Goal: Information Seeking & Learning: Learn about a topic

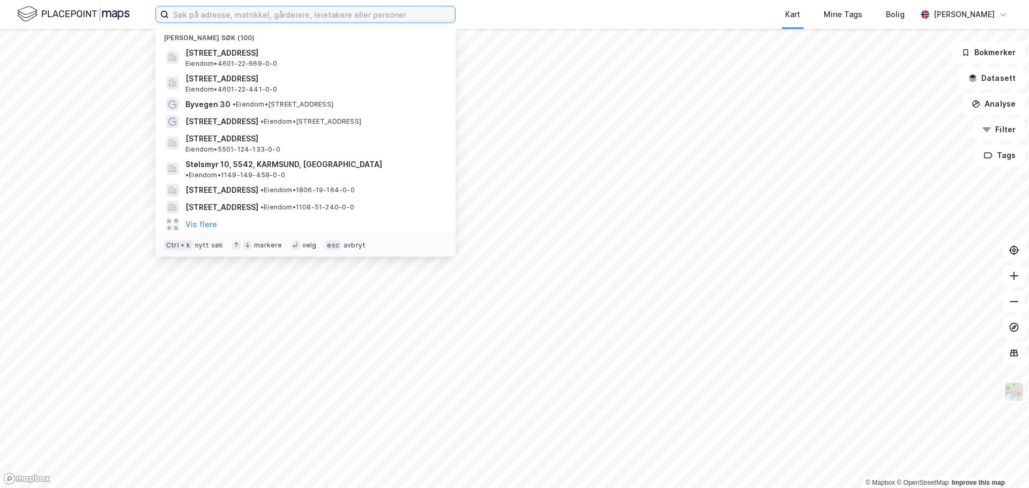
click at [193, 9] on input at bounding box center [312, 14] width 286 height 16
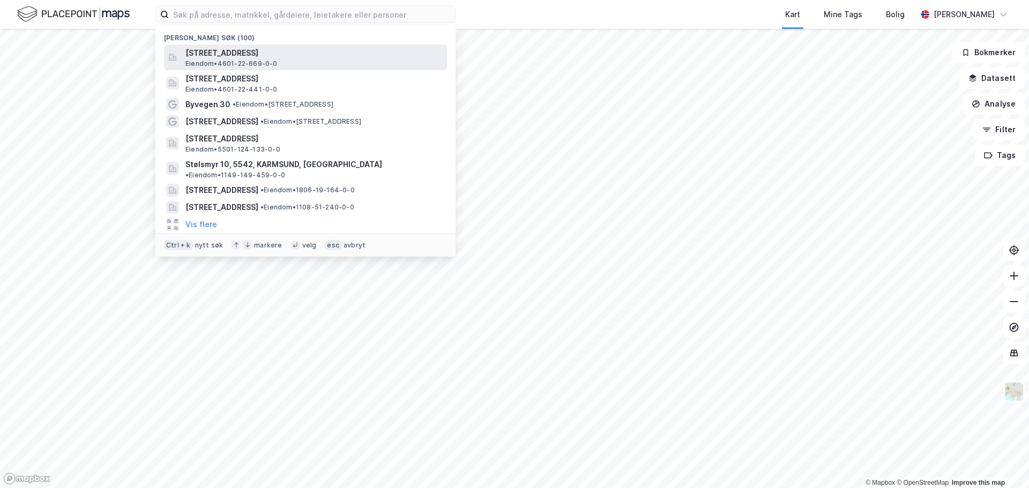
click at [240, 57] on span "[STREET_ADDRESS]" at bounding box center [314, 53] width 257 height 13
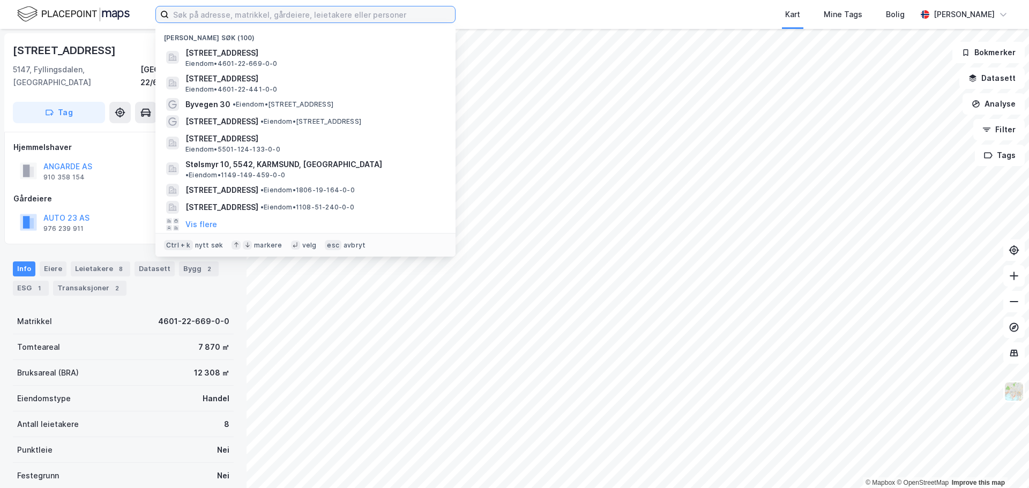
click at [182, 22] on input at bounding box center [312, 14] width 286 height 16
click at [161, 50] on div "[STREET_ADDRESS] • 4601-22-669-0-0" at bounding box center [305, 57] width 300 height 26
click at [202, 14] on input at bounding box center [312, 14] width 286 height 16
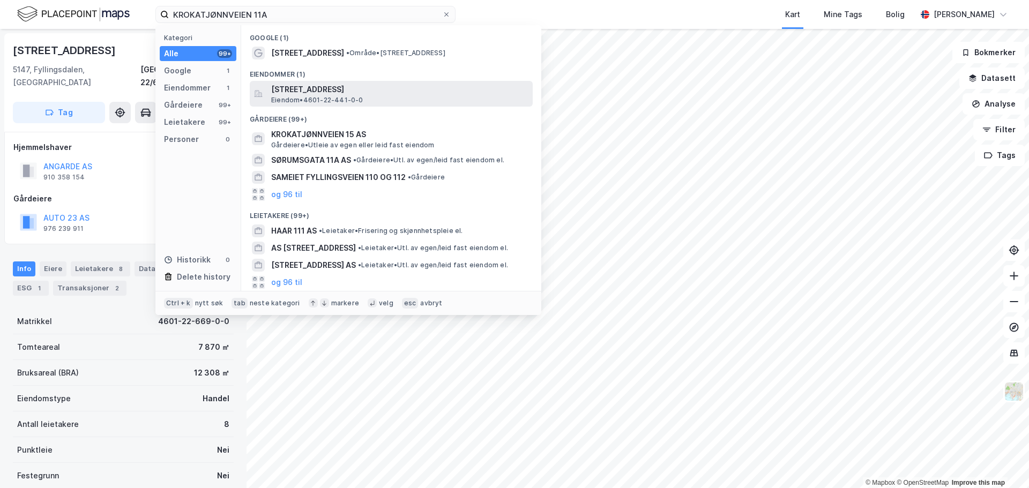
click at [320, 93] on span "[STREET_ADDRESS]" at bounding box center [399, 89] width 257 height 13
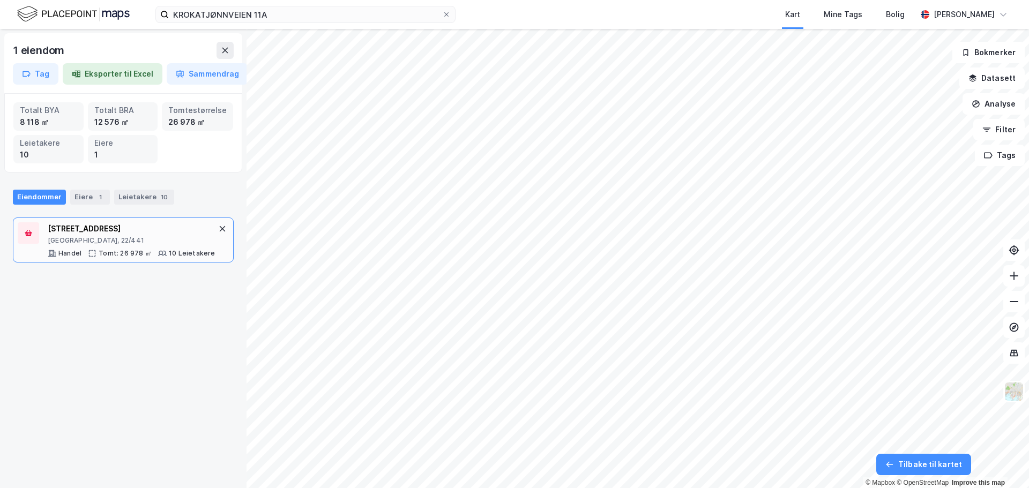
click at [130, 236] on div "[GEOGRAPHIC_DATA], 22/441" at bounding box center [132, 240] width 168 height 9
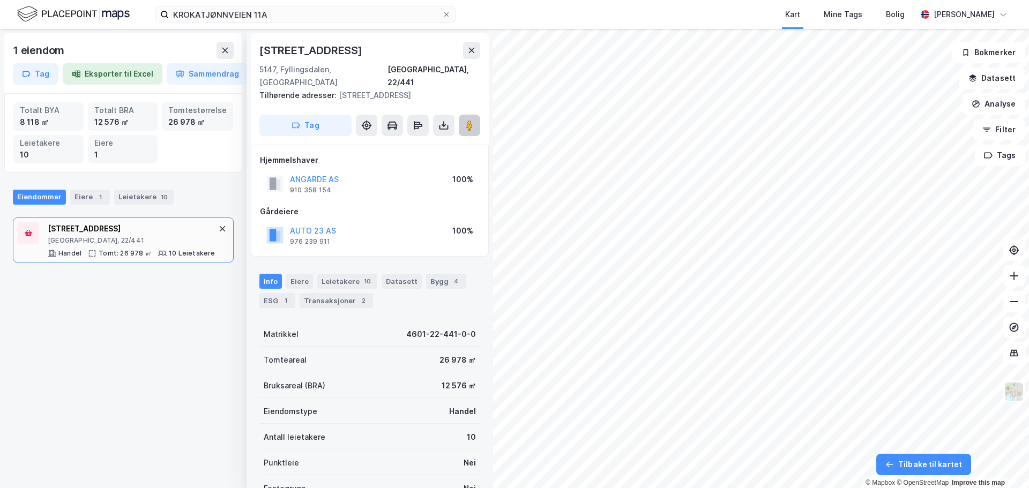
click at [466, 118] on button at bounding box center [469, 125] width 21 height 21
click at [468, 47] on icon at bounding box center [472, 50] width 9 height 9
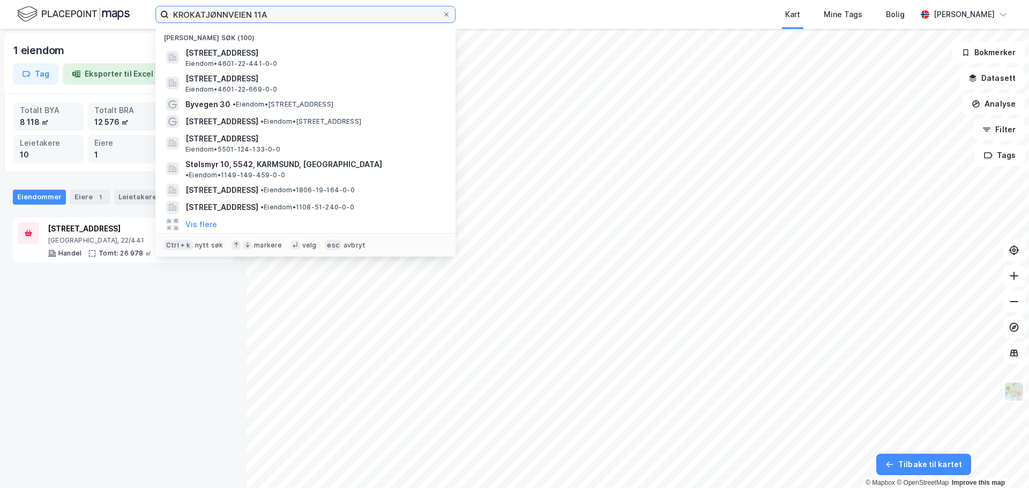
click at [290, 18] on input "KROKATJØNNVEIEN 11A" at bounding box center [305, 14] width 273 height 16
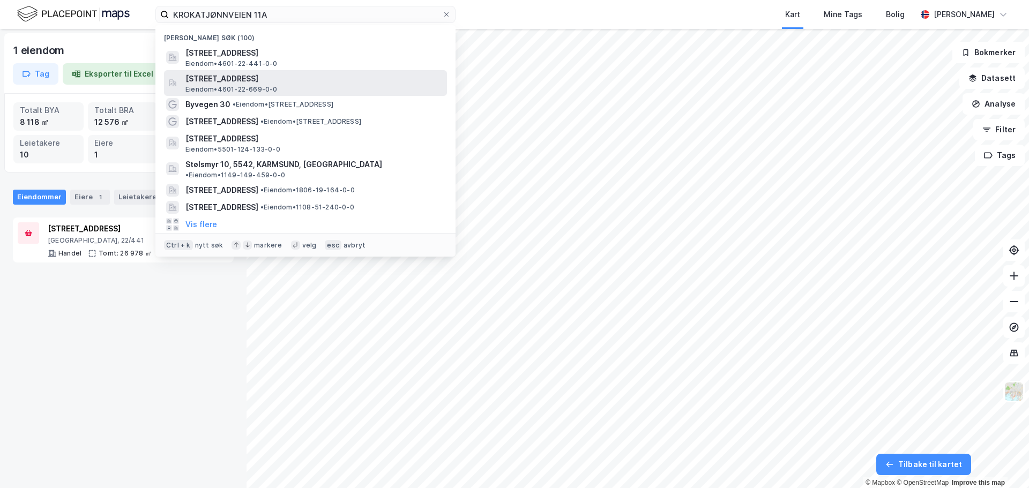
click at [281, 73] on span "[STREET_ADDRESS]" at bounding box center [314, 78] width 257 height 13
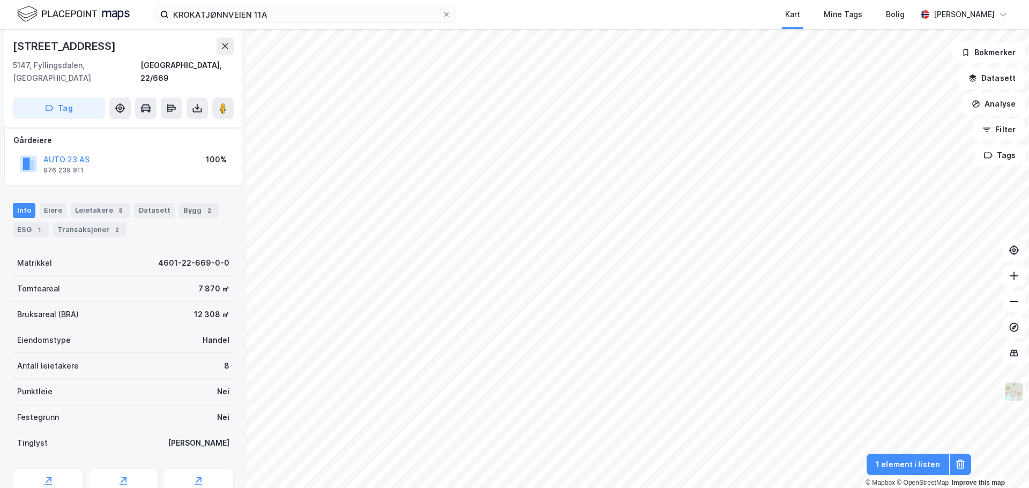
scroll to position [95, 0]
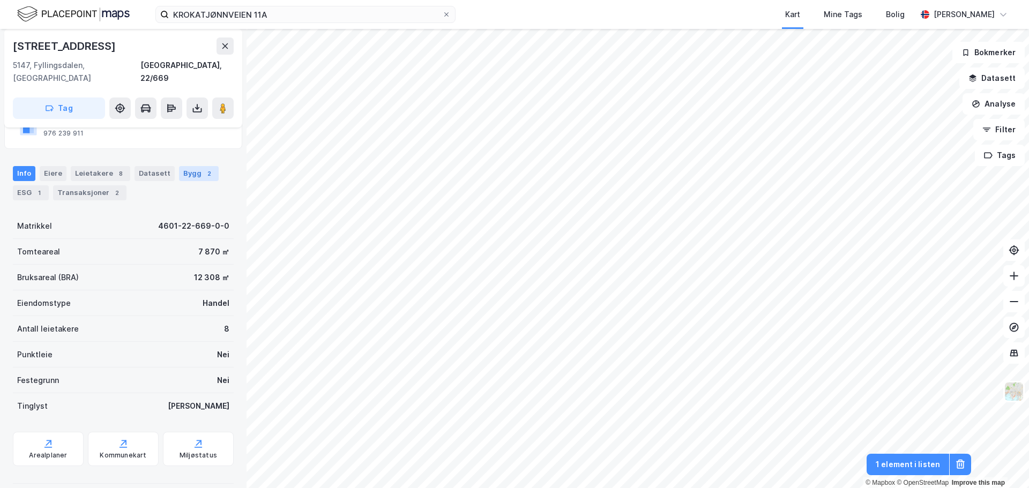
click at [181, 166] on div "Bygg 2" at bounding box center [199, 173] width 40 height 15
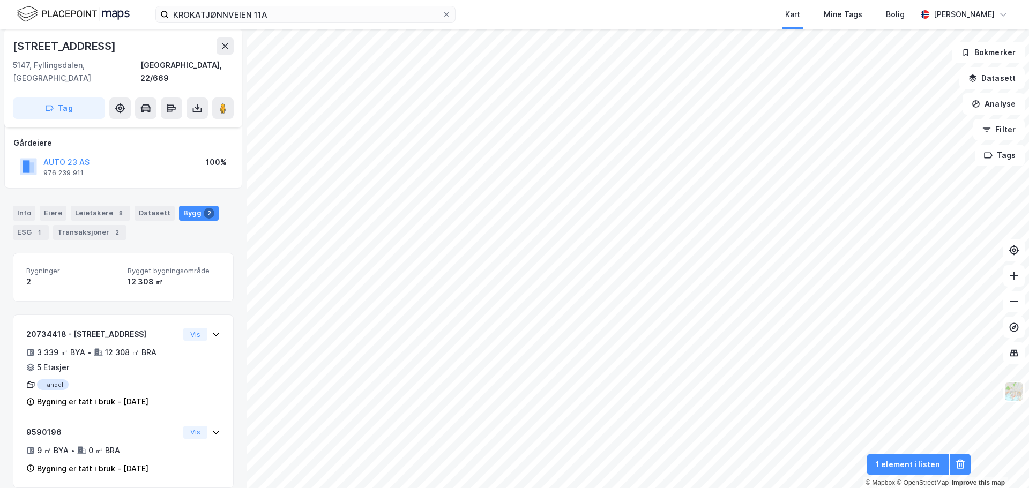
scroll to position [56, 0]
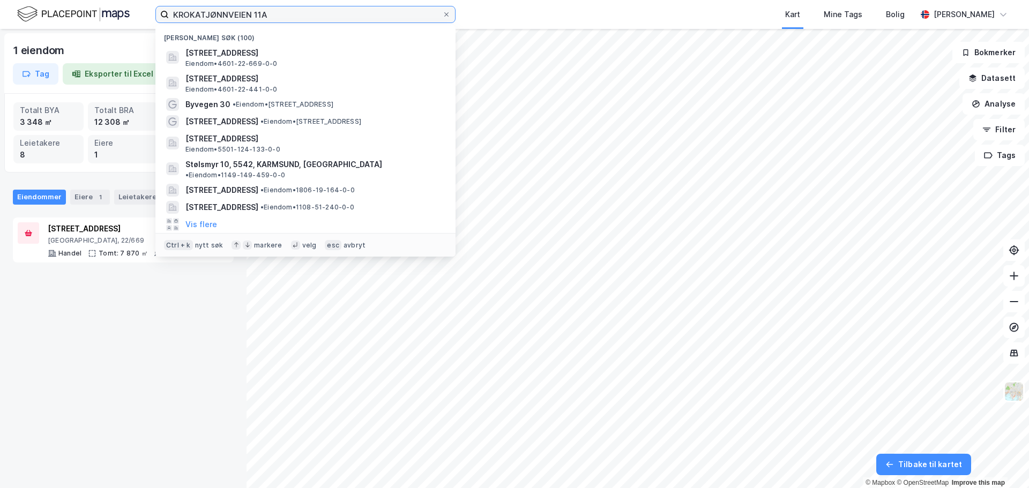
drag, startPoint x: 288, startPoint y: 13, endPoint x: 130, endPoint y: 13, distance: 158.2
click at [130, 13] on div "KROKATJØNNVEIEN 11A Nylige søk (100) [STREET_ADDRESS] • 4601-22-669-0-0 [STREET…" at bounding box center [514, 14] width 1029 height 29
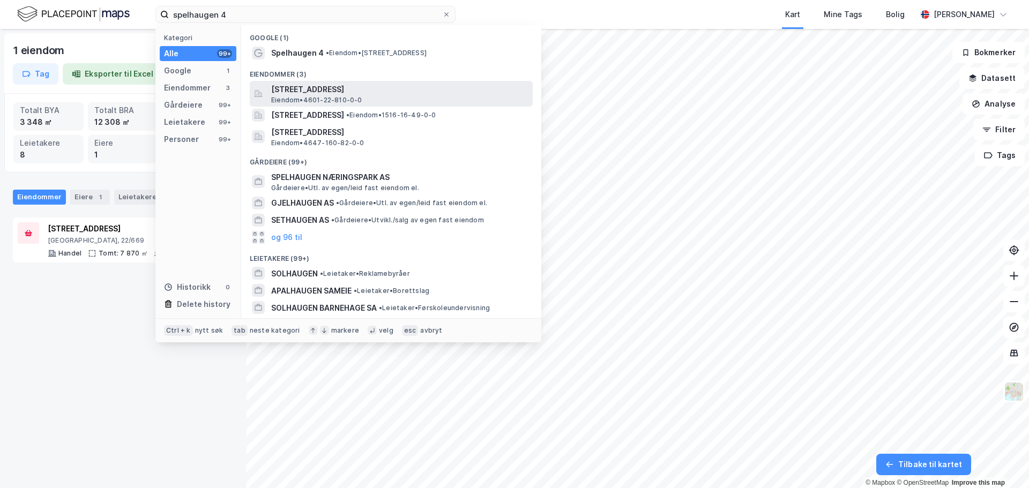
click at [330, 85] on span "[STREET_ADDRESS]" at bounding box center [399, 89] width 257 height 13
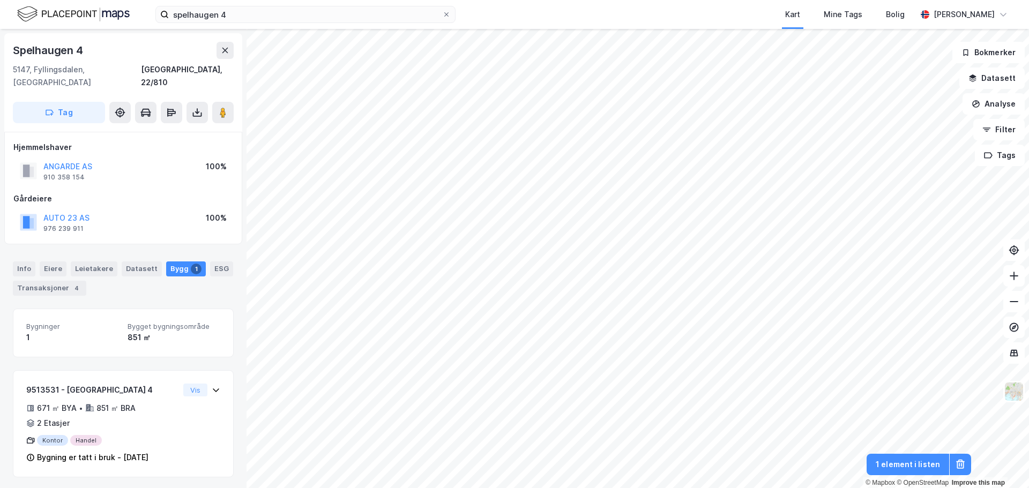
click at [227, 410] on div "Spelhaugen 4 5147, [GEOGRAPHIC_DATA], [GEOGRAPHIC_DATA], 22/810 Tag Hjemmelshav…" at bounding box center [123, 258] width 247 height 459
click at [28, 262] on div "Info" at bounding box center [24, 269] width 23 height 15
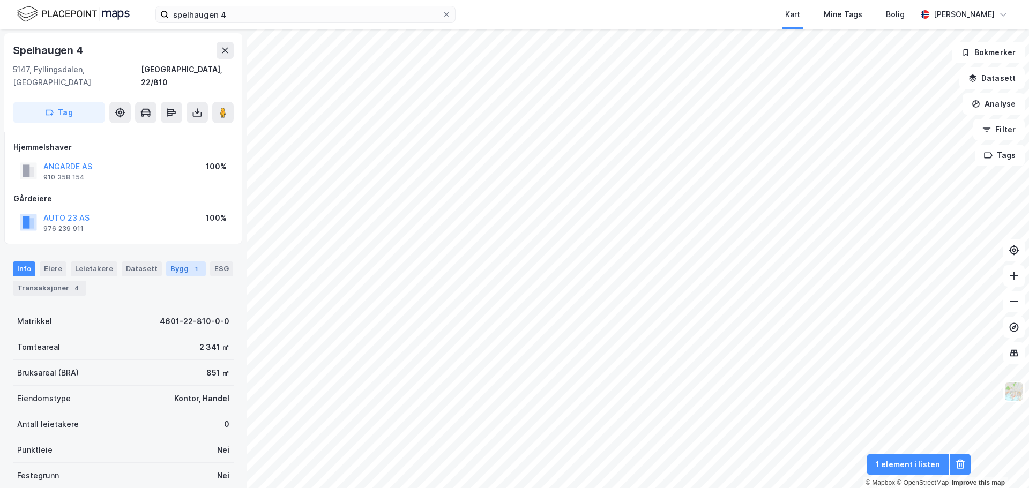
click at [174, 262] on div "Bygg 1" at bounding box center [186, 269] width 40 height 15
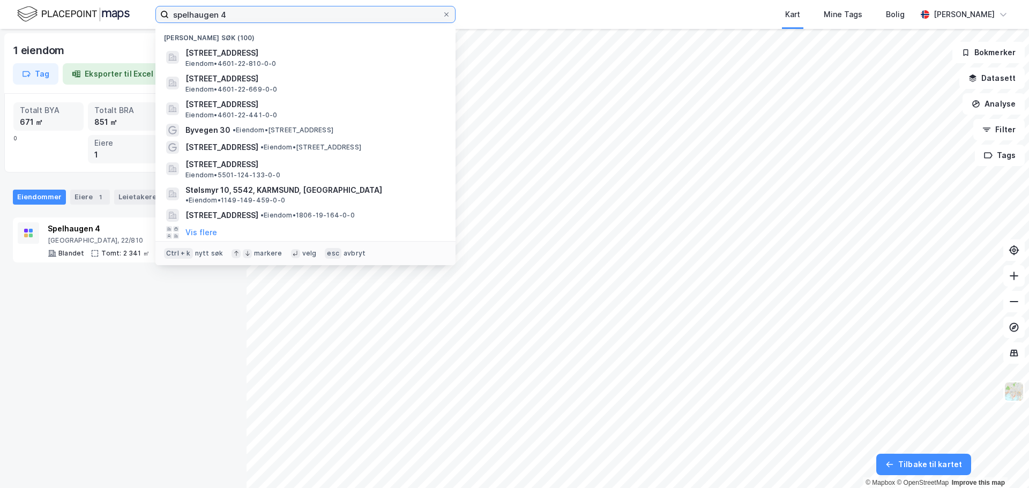
drag, startPoint x: 262, startPoint y: 12, endPoint x: 171, endPoint y: 11, distance: 90.6
click at [171, 11] on input "spelhaugen 4" at bounding box center [305, 14] width 273 height 16
click at [240, 14] on input "spelhaugen 4" at bounding box center [305, 14] width 273 height 16
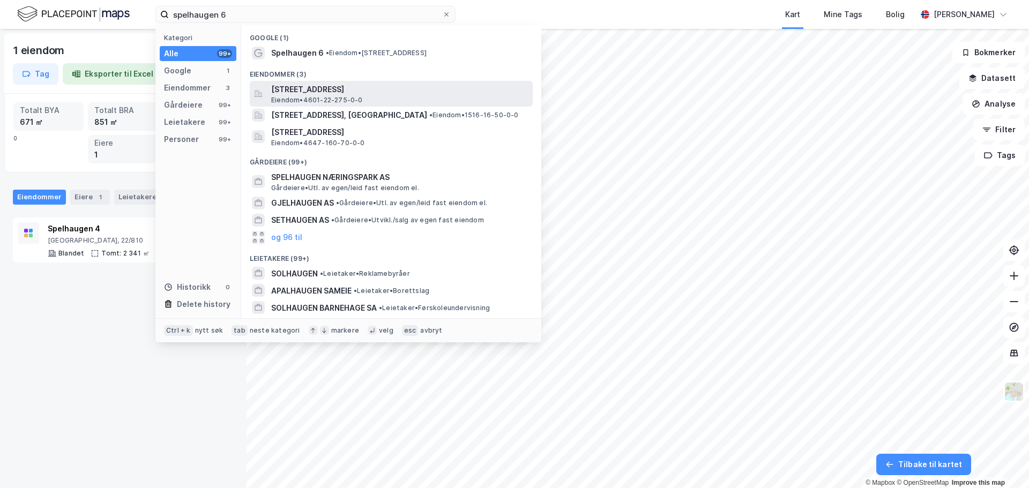
click at [332, 92] on span "[STREET_ADDRESS]" at bounding box center [399, 89] width 257 height 13
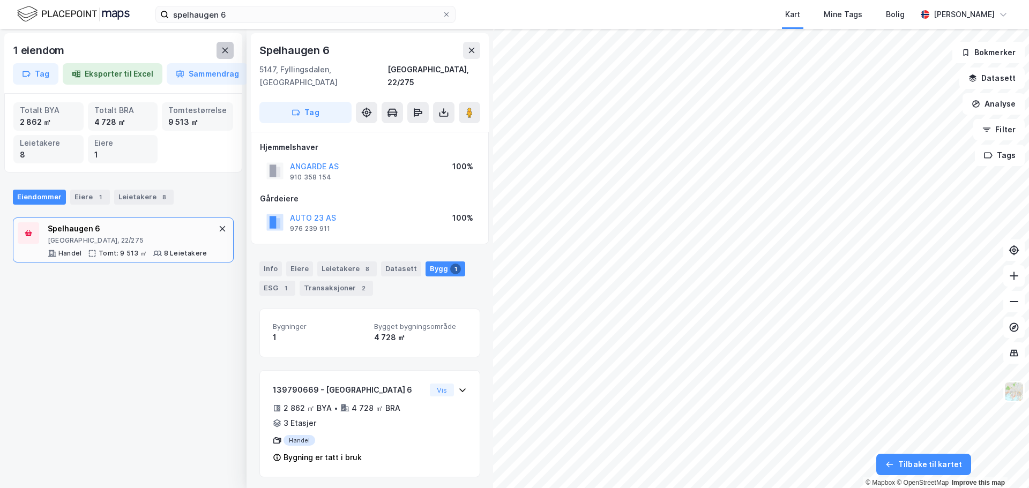
click at [225, 49] on icon at bounding box center [225, 50] width 9 height 9
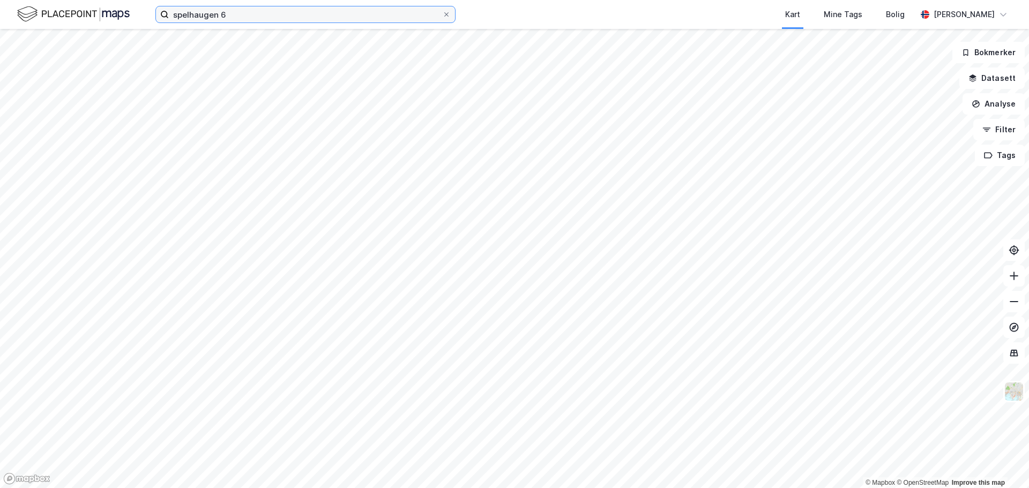
click at [283, 21] on input "spelhaugen 6" at bounding box center [305, 14] width 273 height 16
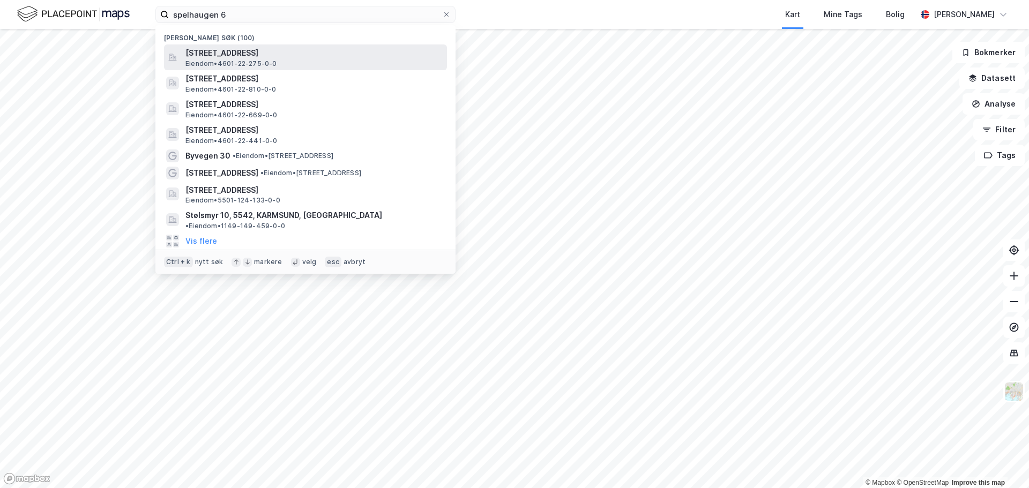
click at [291, 57] on span "[STREET_ADDRESS]" at bounding box center [314, 53] width 257 height 13
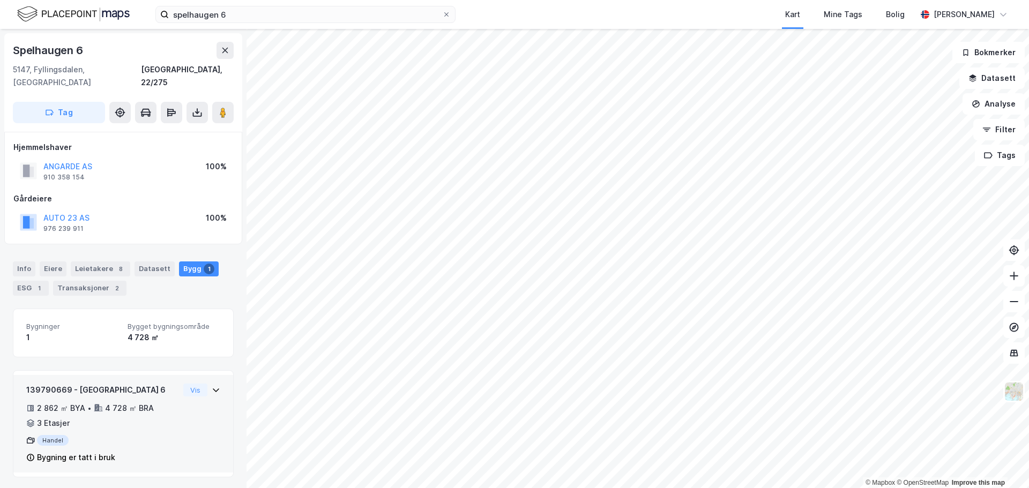
click at [199, 409] on div "139790669 - [GEOGRAPHIC_DATA] 6 2 862 ㎡ BYA • 4 728 ㎡ BRA • 3 Etasjer Handel By…" at bounding box center [123, 428] width 194 height 89
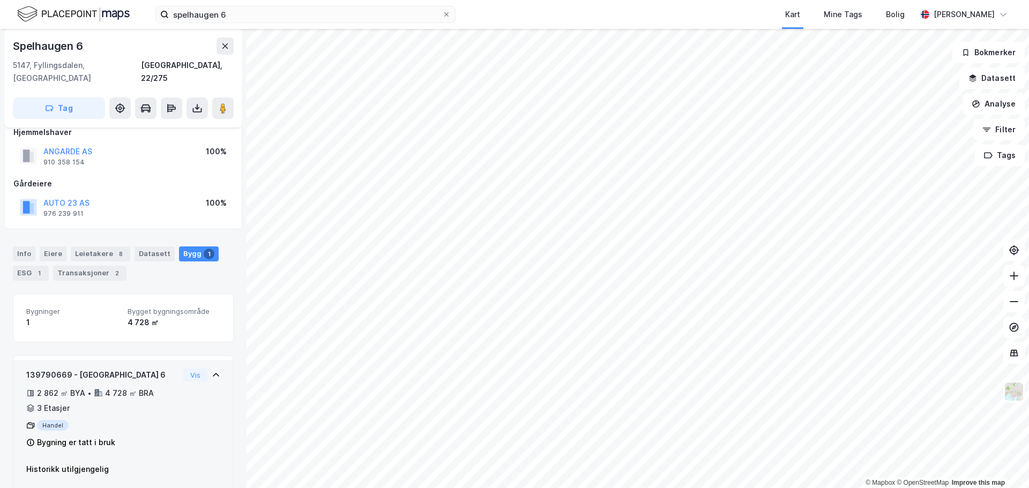
scroll to position [20, 0]
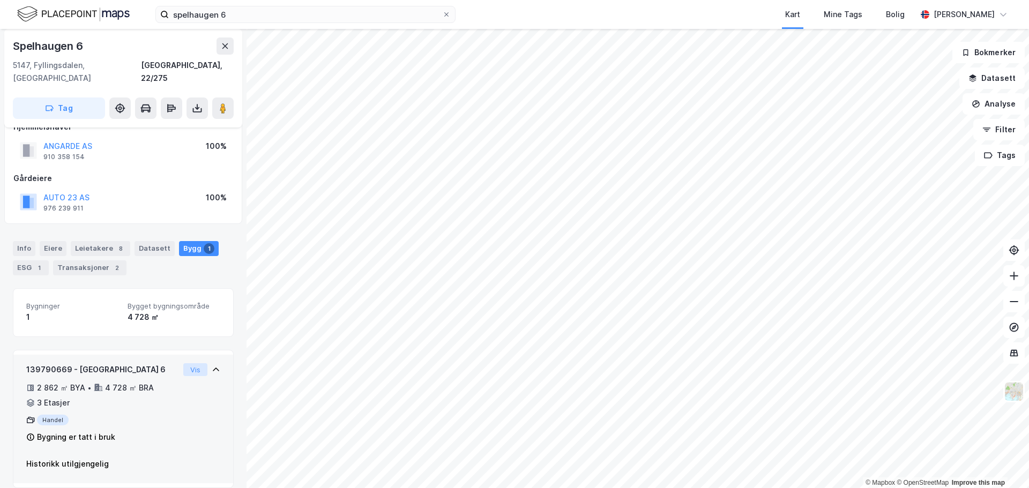
click at [194, 364] on button "Vis" at bounding box center [195, 370] width 24 height 13
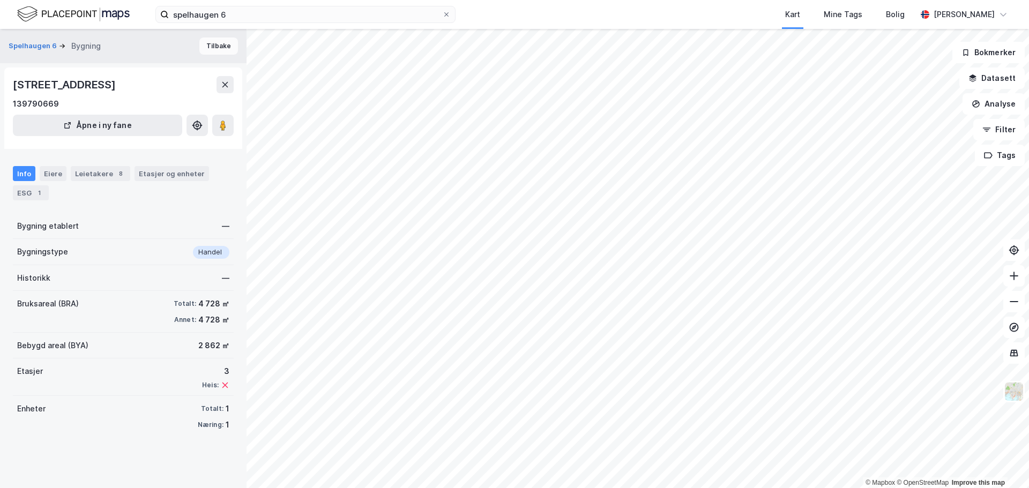
click at [202, 48] on button "Tilbake" at bounding box center [218, 46] width 39 height 17
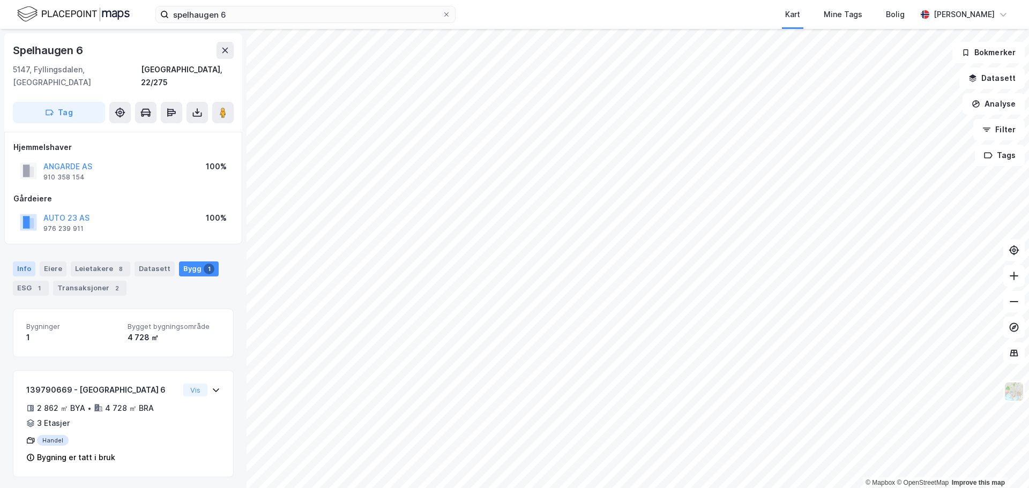
click at [27, 262] on div "Info" at bounding box center [24, 269] width 23 height 15
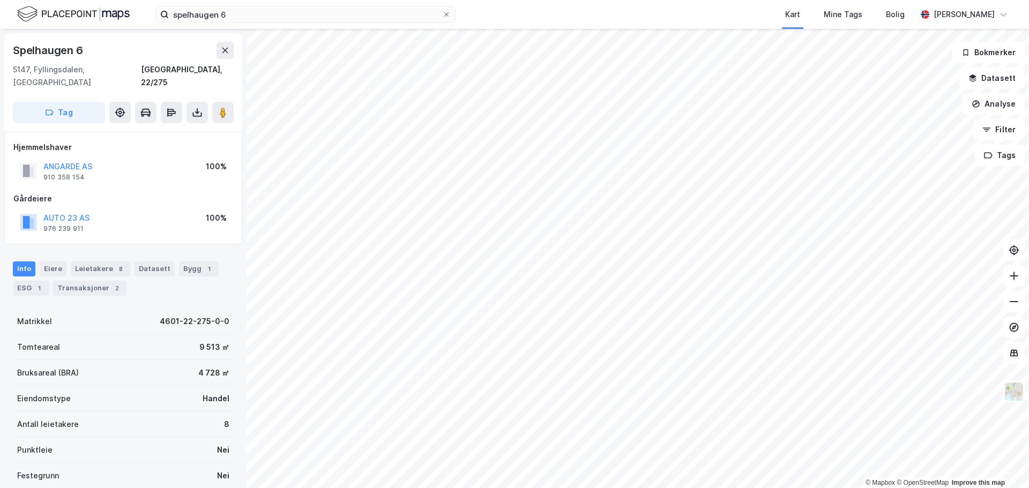
click at [250, 24] on div "spelhaugen 6 Kart Mine Tags Bolig [PERSON_NAME]" at bounding box center [514, 14] width 1029 height 29
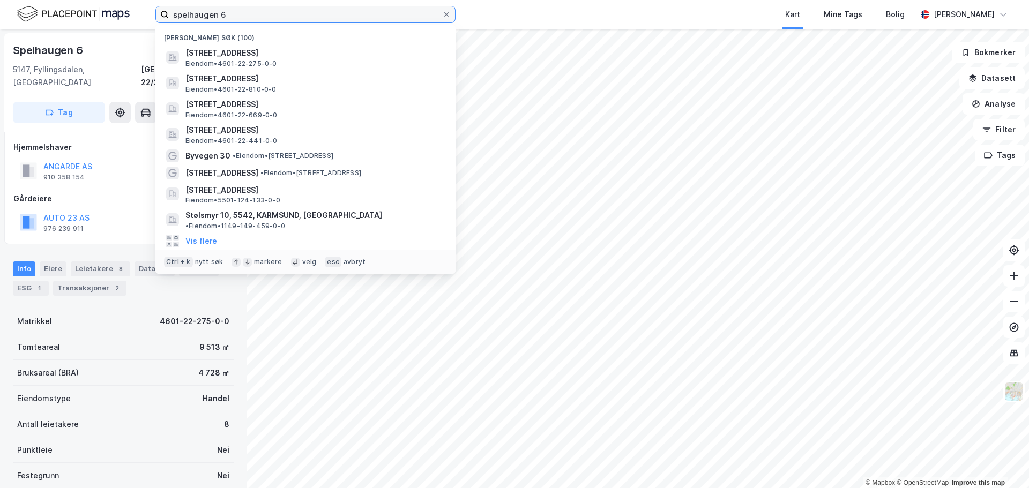
click at [256, 19] on input "spelhaugen 6" at bounding box center [305, 14] width 273 height 16
type input "spelhaugen 12"
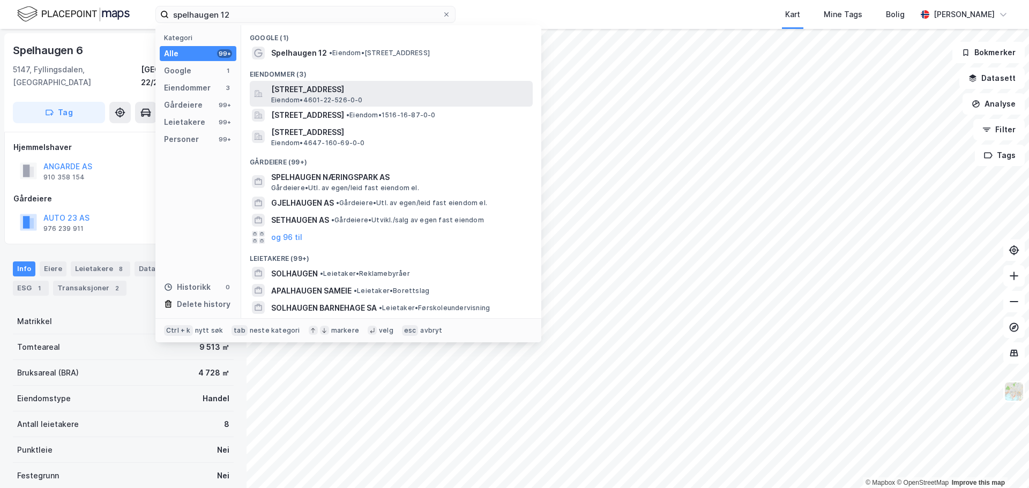
click at [311, 86] on span "[STREET_ADDRESS]" at bounding box center [399, 89] width 257 height 13
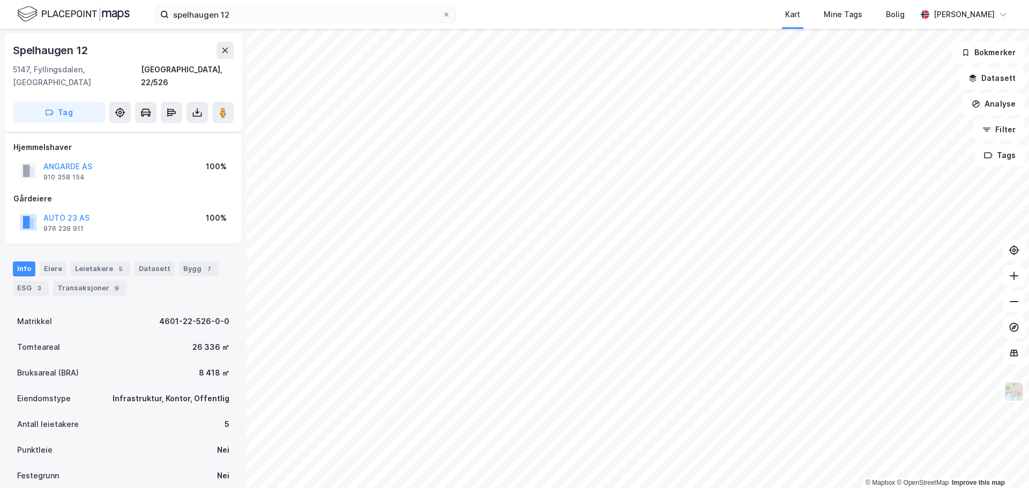
scroll to position [20, 0]
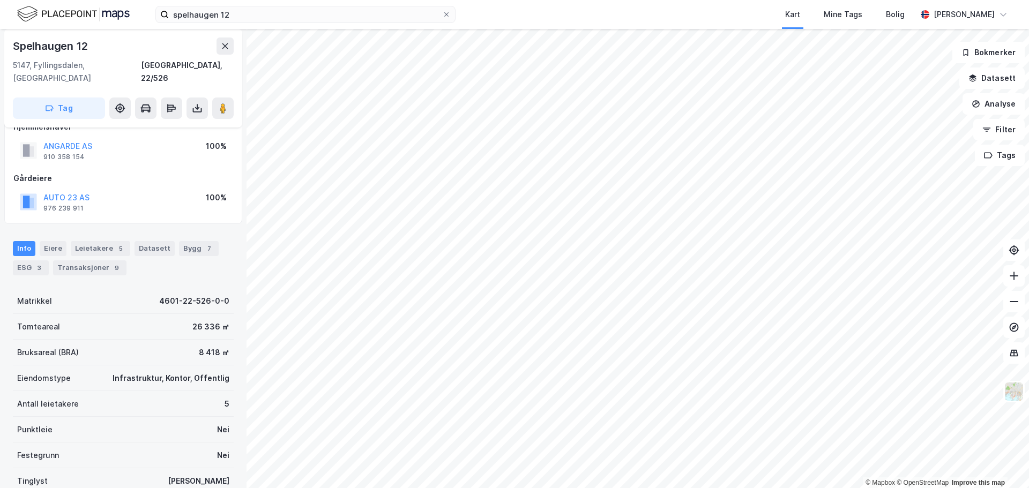
click at [185, 241] on div "Bygg 7" at bounding box center [199, 248] width 40 height 15
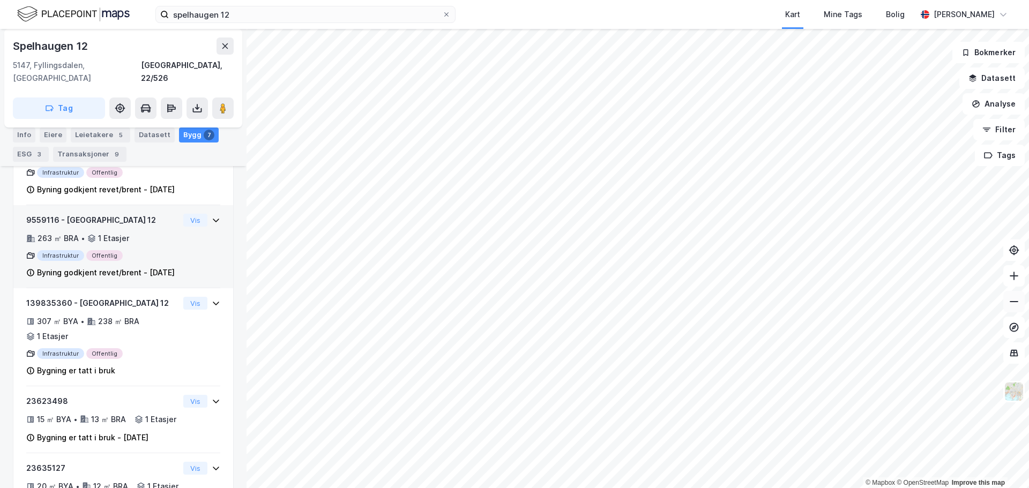
scroll to position [373, 0]
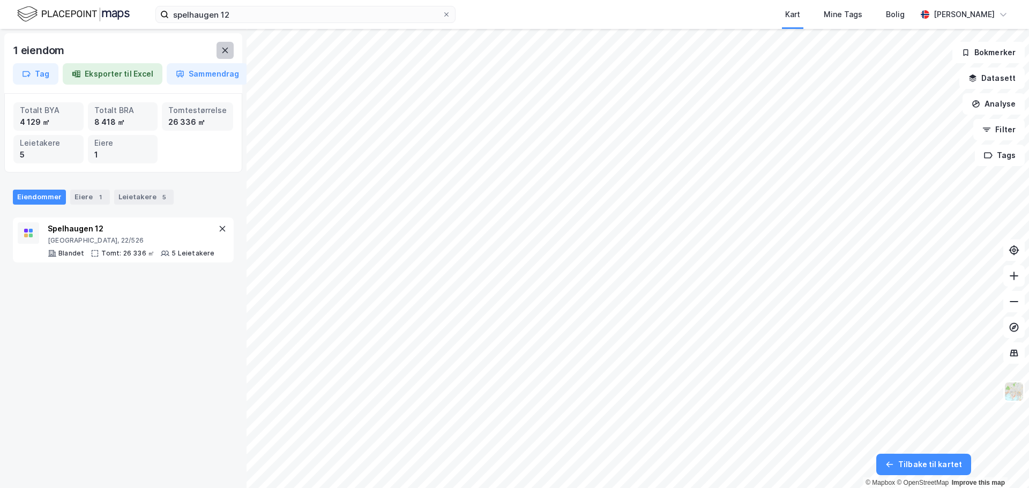
click at [218, 54] on button at bounding box center [225, 50] width 17 height 17
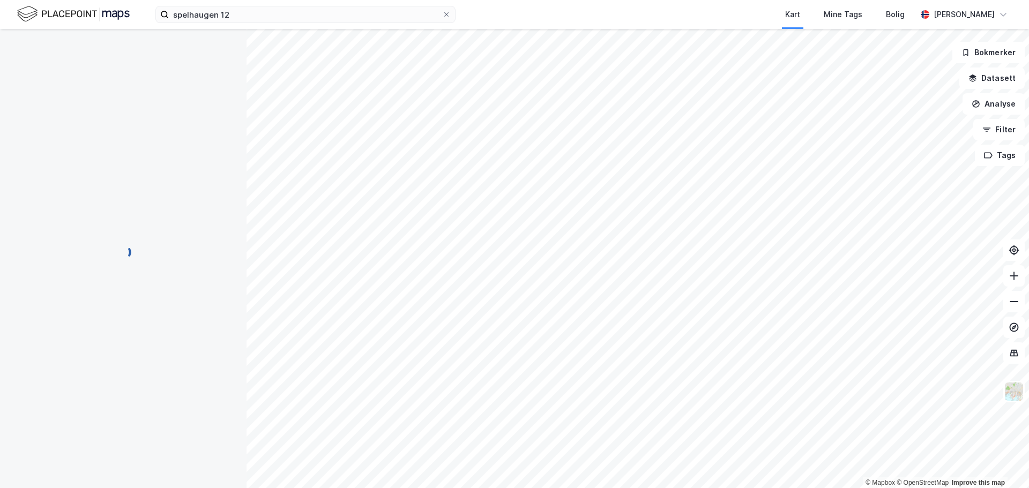
scroll to position [373, 0]
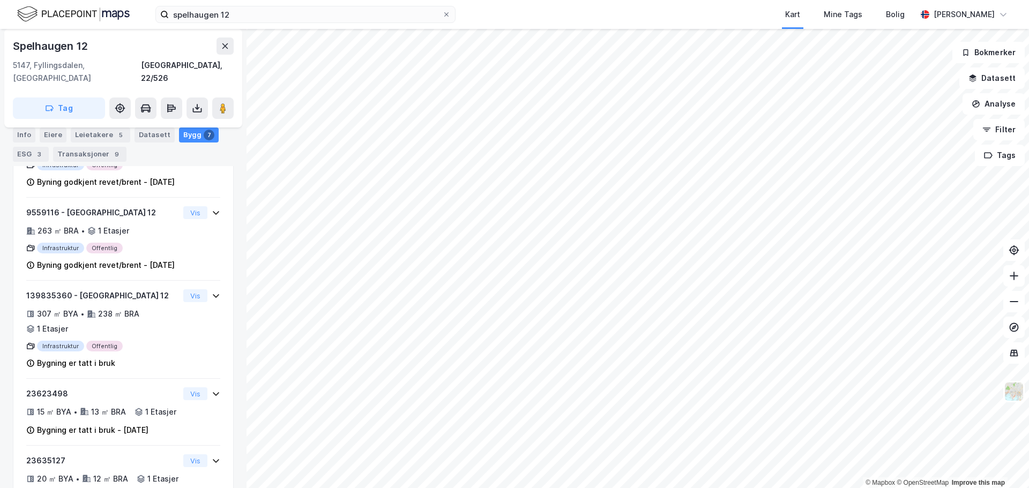
click at [233, 104] on div "Tag" at bounding box center [123, 108] width 221 height 21
click at [220, 103] on image at bounding box center [223, 108] width 6 height 11
